Goal: Task Accomplishment & Management: Manage account settings

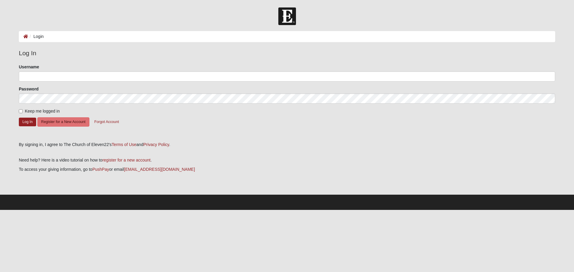
click at [145, 71] on div "Username" at bounding box center [287, 73] width 537 height 18
click at [143, 76] on input "Username" at bounding box center [287, 76] width 537 height 10
type input "johnkauffman"
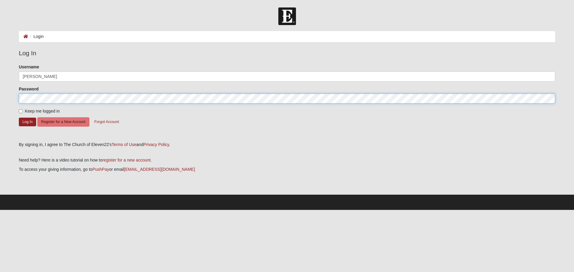
click at [19, 118] on button "Log In" at bounding box center [27, 122] width 17 height 9
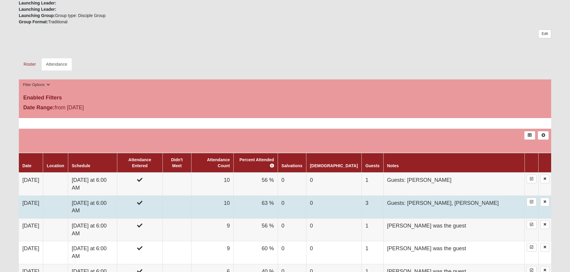
scroll to position [239, 0]
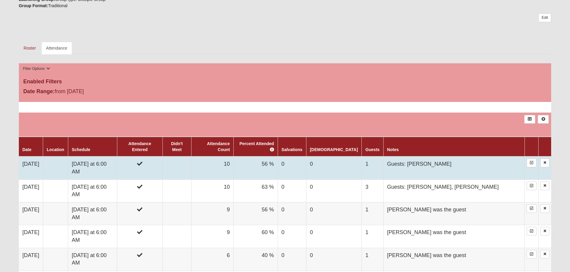
click at [117, 161] on td "Wednesday at 6:00 AM" at bounding box center [92, 168] width 49 height 23
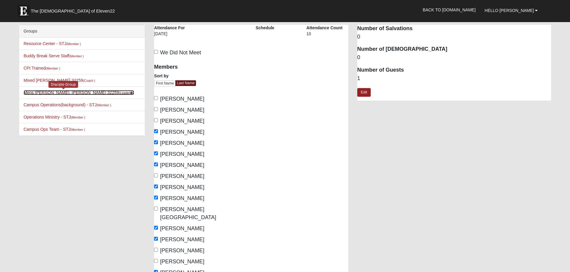
click at [36, 93] on link "Mens Goehring, Kauffman 32259 (Leader )" at bounding box center [79, 92] width 111 height 5
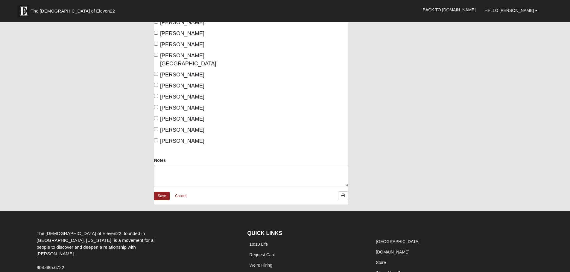
scroll to position [179, 0]
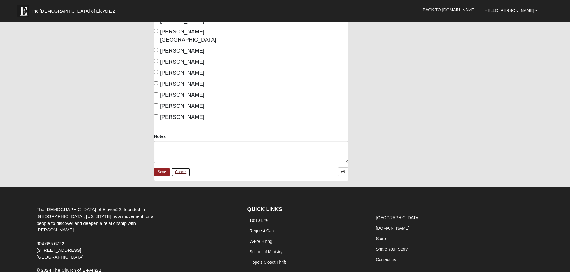
click at [188, 168] on link "Cancel" at bounding box center [180, 172] width 19 height 9
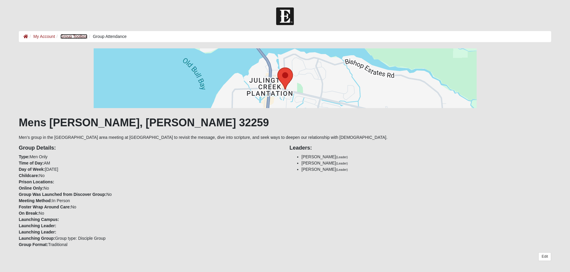
click at [75, 36] on link "Group Toolbox" at bounding box center [73, 36] width 27 height 5
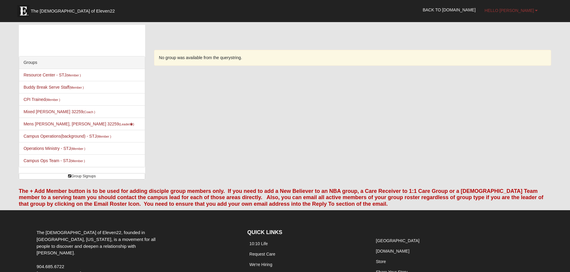
click at [525, 12] on span "Hello [PERSON_NAME]" at bounding box center [508, 10] width 49 height 5
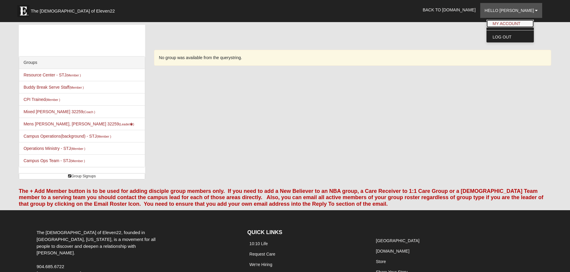
click at [522, 26] on link "My Account" at bounding box center [509, 24] width 47 height 8
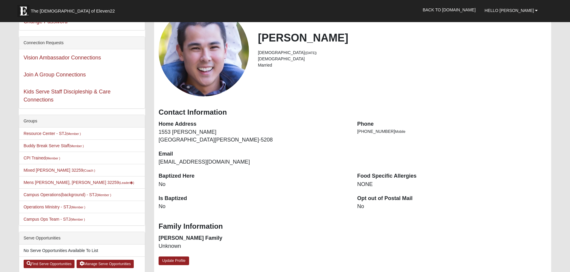
scroll to position [60, 0]
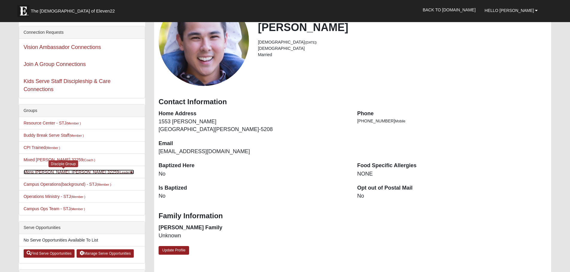
click at [54, 172] on link "Mens Goehring, Kauffman 32259 (Leader )" at bounding box center [79, 172] width 111 height 5
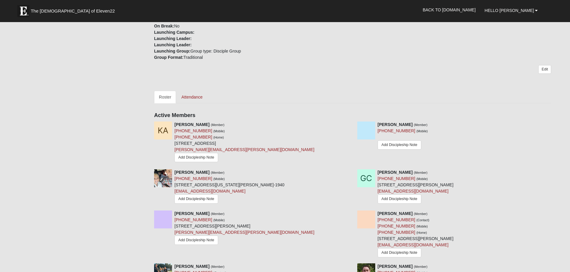
scroll to position [209, 0]
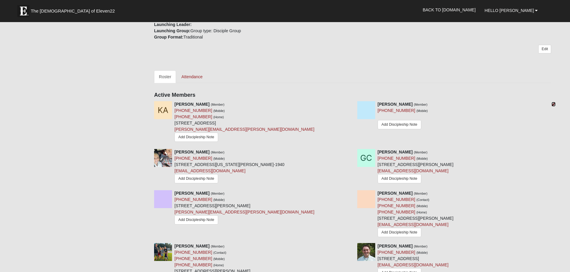
click at [553, 105] on icon at bounding box center [553, 104] width 4 height 4
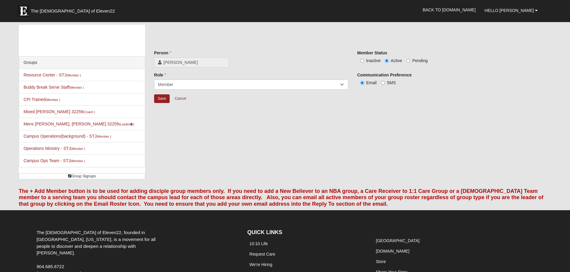
click at [366, 62] on span "Inactive" at bounding box center [373, 60] width 14 height 5
click at [364, 62] on input "Inactive" at bounding box center [362, 61] width 4 height 4
radio input "true"
click at [158, 99] on input "Save" at bounding box center [162, 99] width 16 height 9
